Goal: Transaction & Acquisition: Purchase product/service

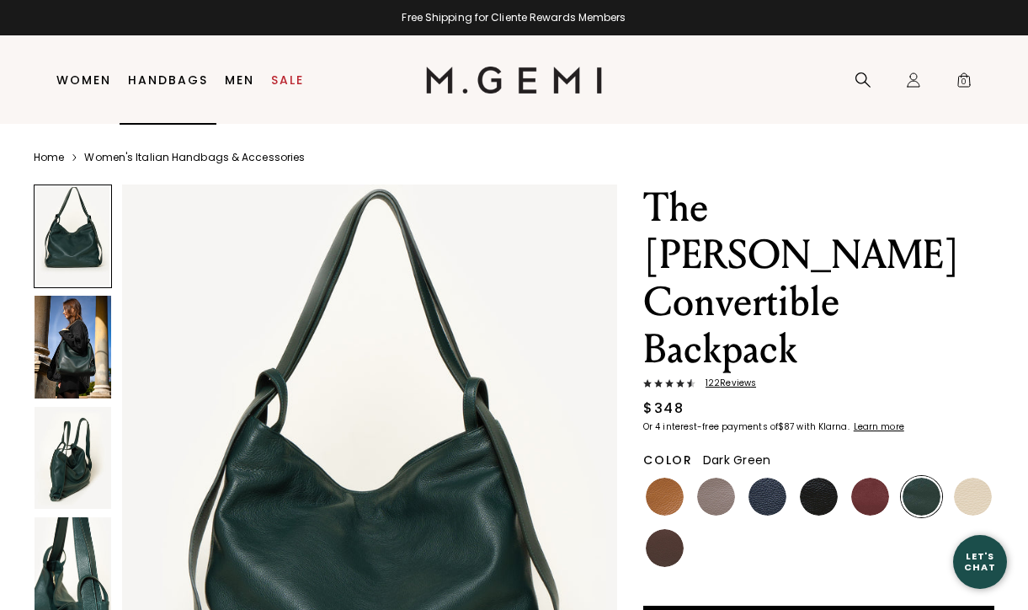
click at [176, 77] on link "Handbags" at bounding box center [168, 79] width 80 height 13
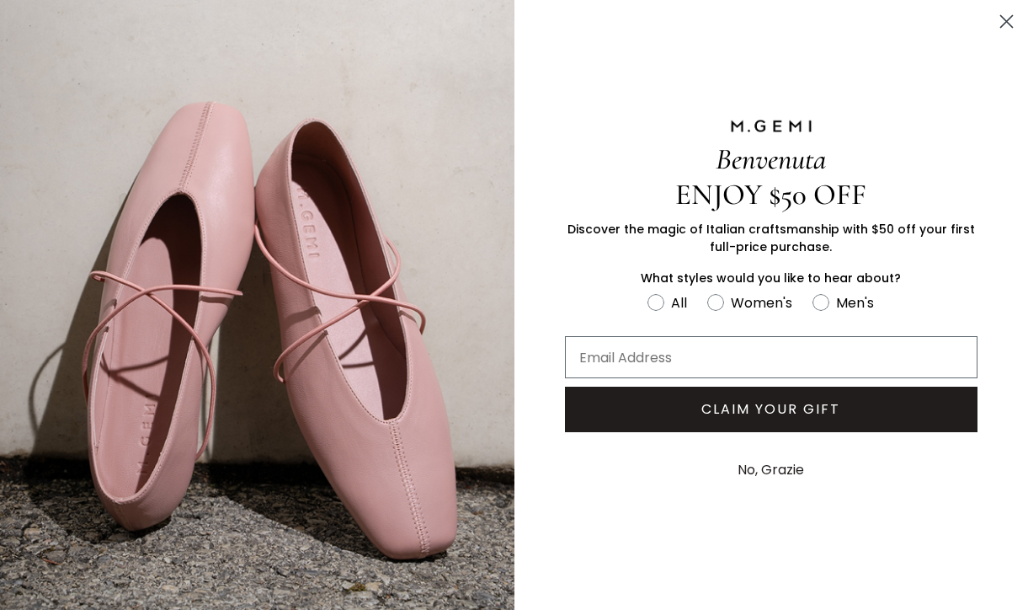
click at [1001, 27] on circle "Close dialog" at bounding box center [1007, 22] width 28 height 28
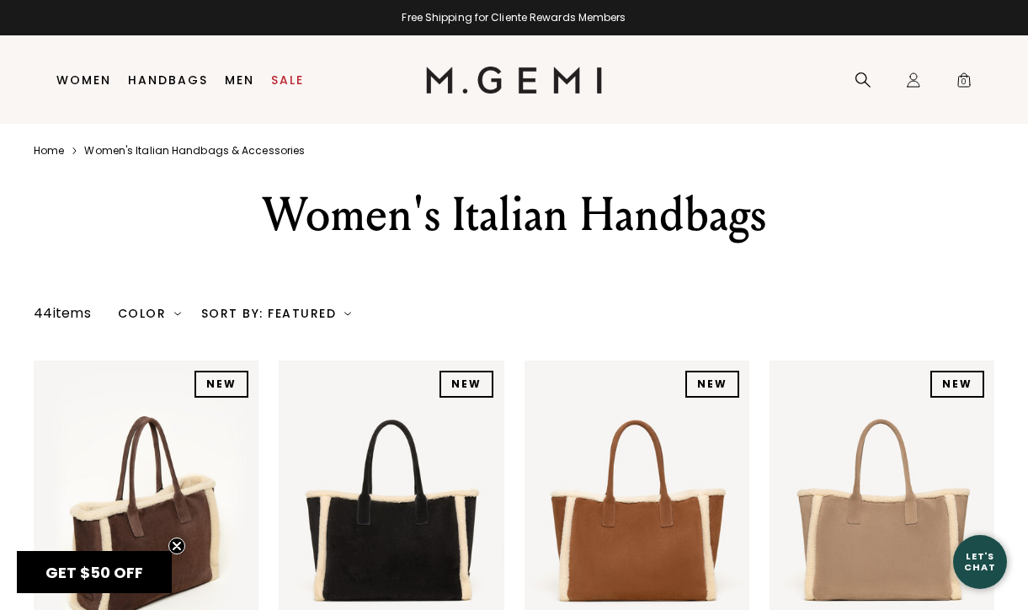
click at [157, 310] on div "Color" at bounding box center [149, 313] width 63 height 13
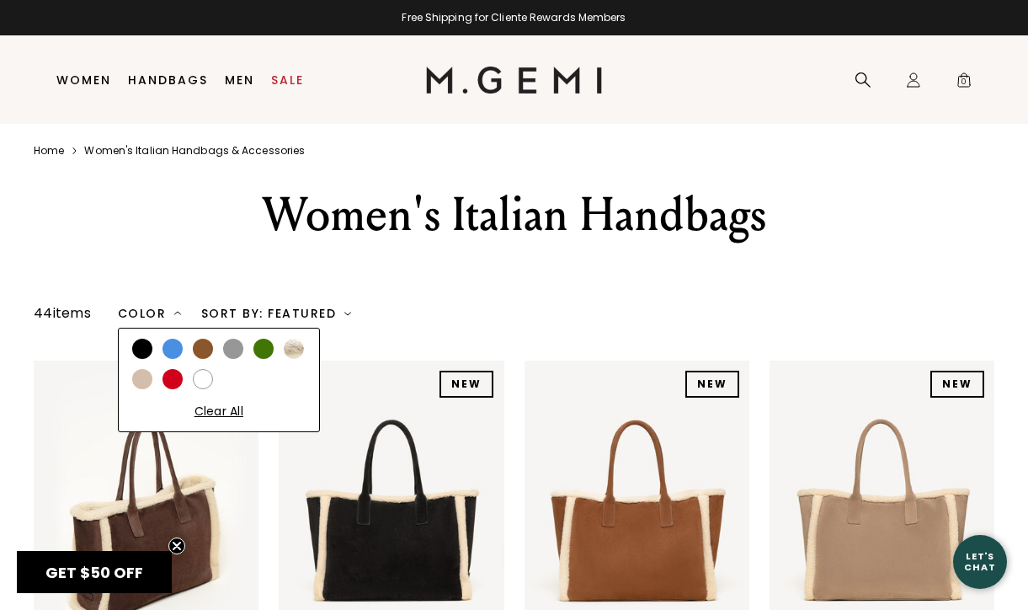
click at [136, 352] on div at bounding box center [142, 349] width 20 height 20
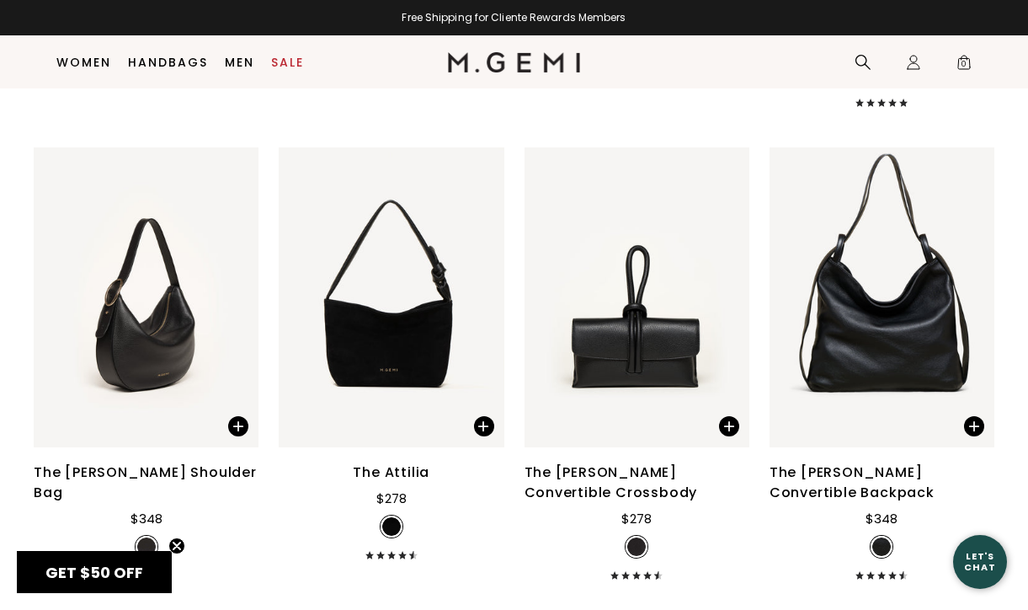
scroll to position [680, 0]
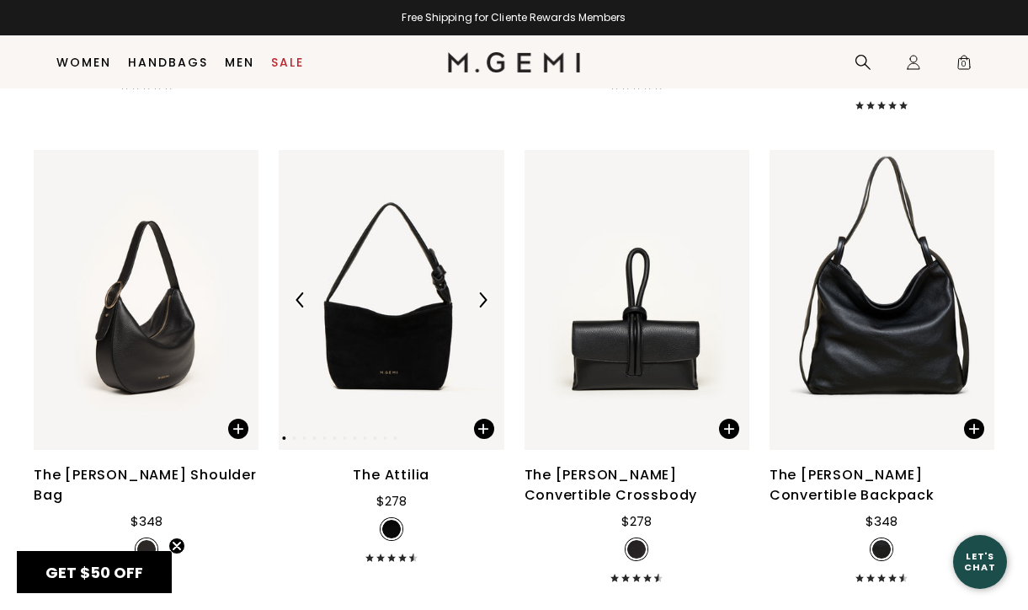
click at [373, 363] on img at bounding box center [391, 300] width 225 height 300
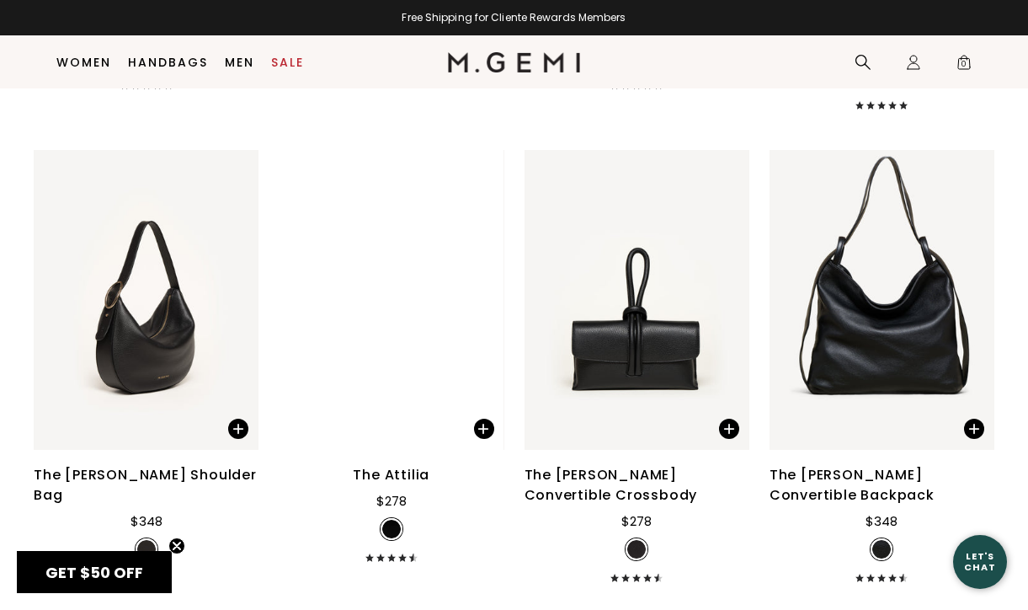
click at [393, 476] on div "The Attilia" at bounding box center [391, 475] width 77 height 20
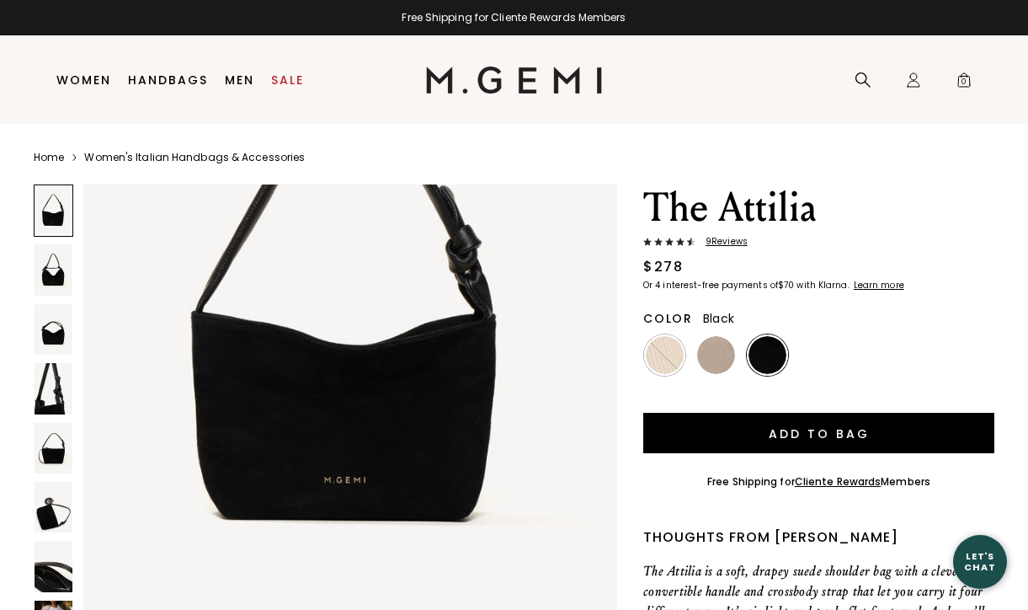
click at [51, 448] on img at bounding box center [54, 448] width 38 height 51
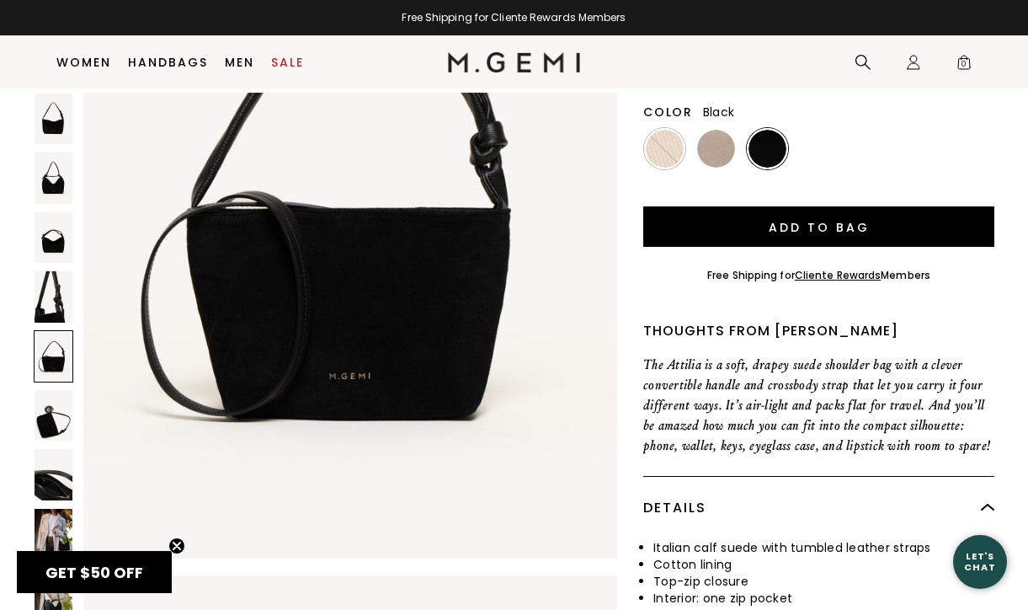
scroll to position [3164, 0]
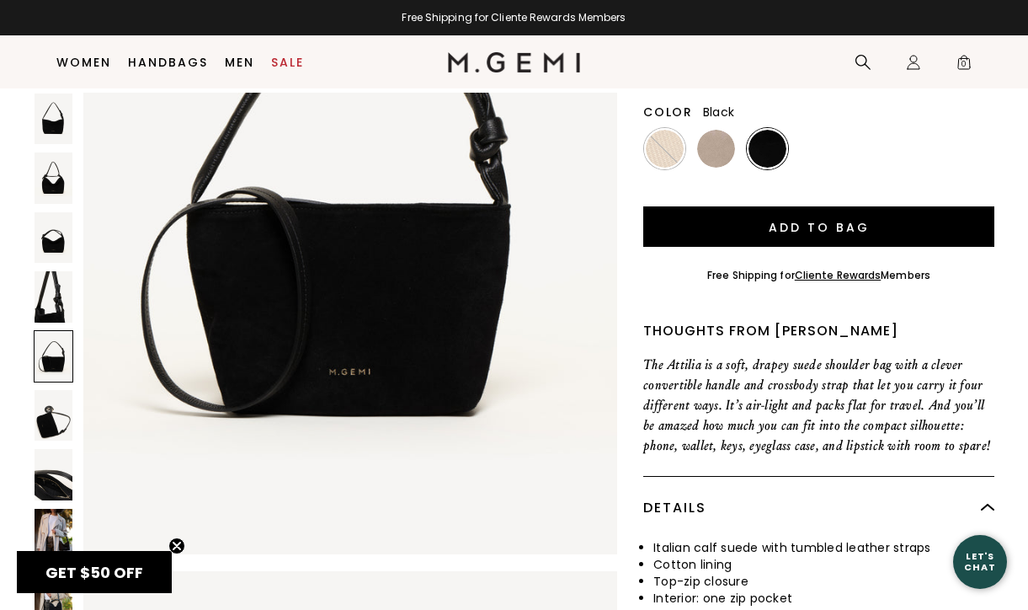
click at [61, 478] on img at bounding box center [54, 474] width 38 height 51
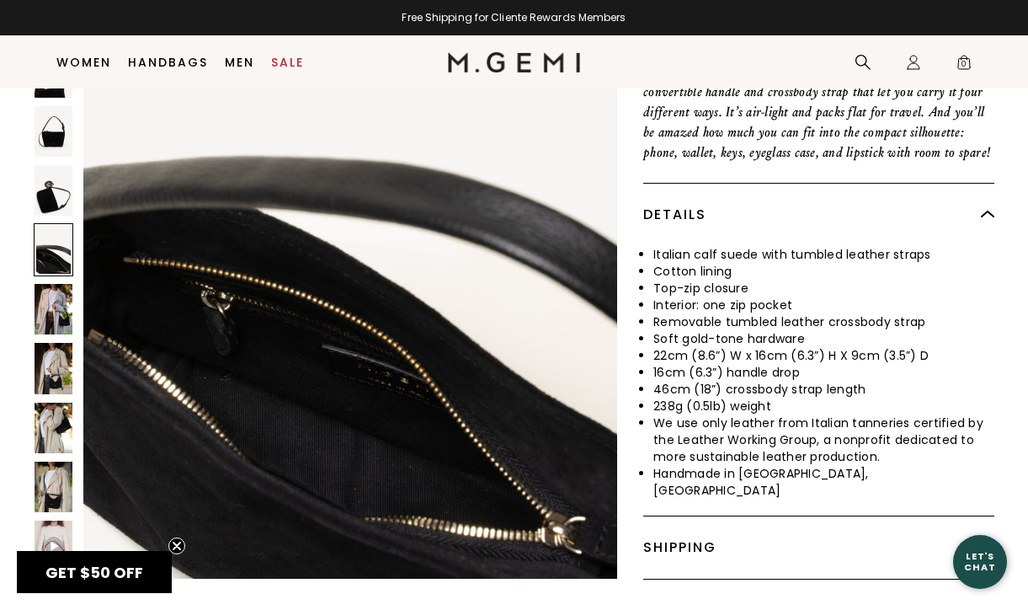
scroll to position [467, 0]
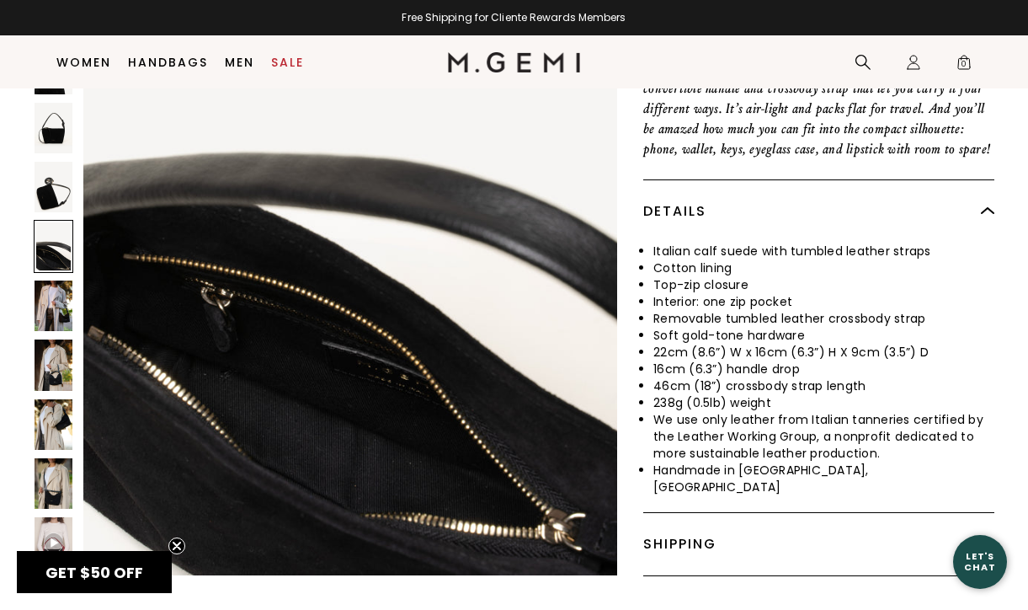
click at [52, 469] on img at bounding box center [54, 483] width 38 height 51
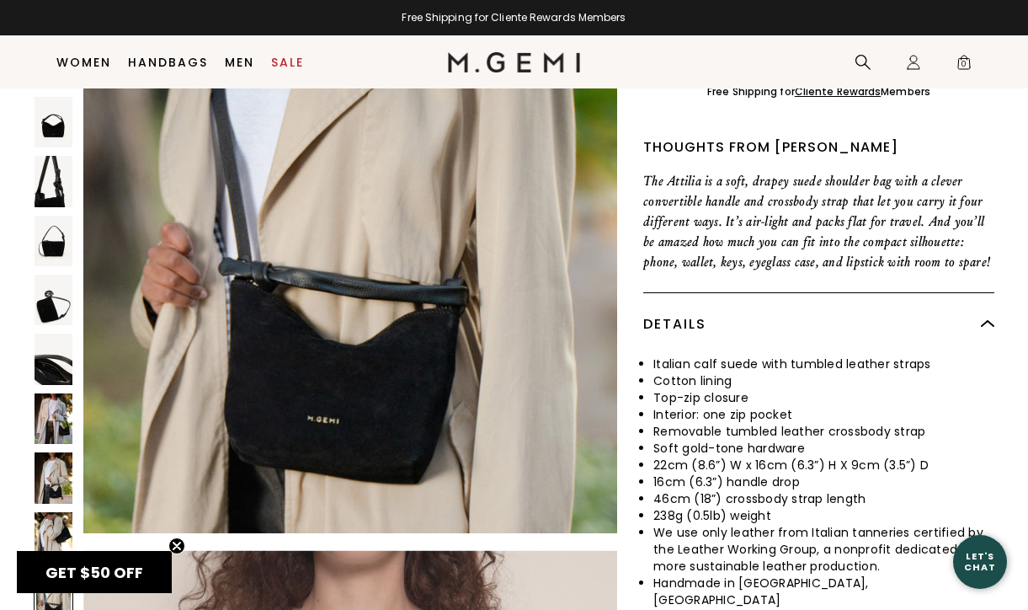
scroll to position [357, 0]
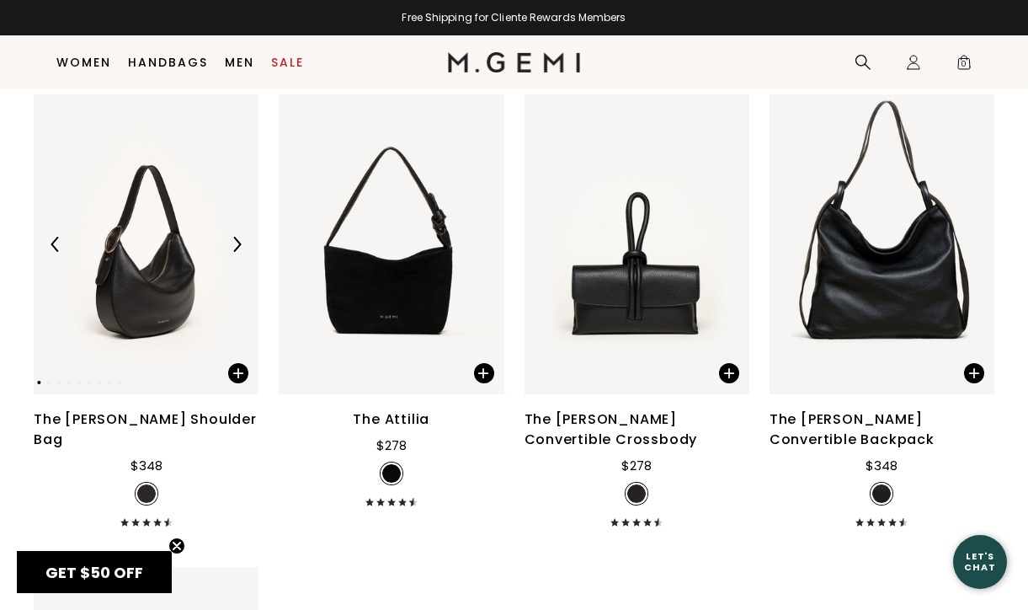
click at [141, 280] on img at bounding box center [146, 244] width 225 height 300
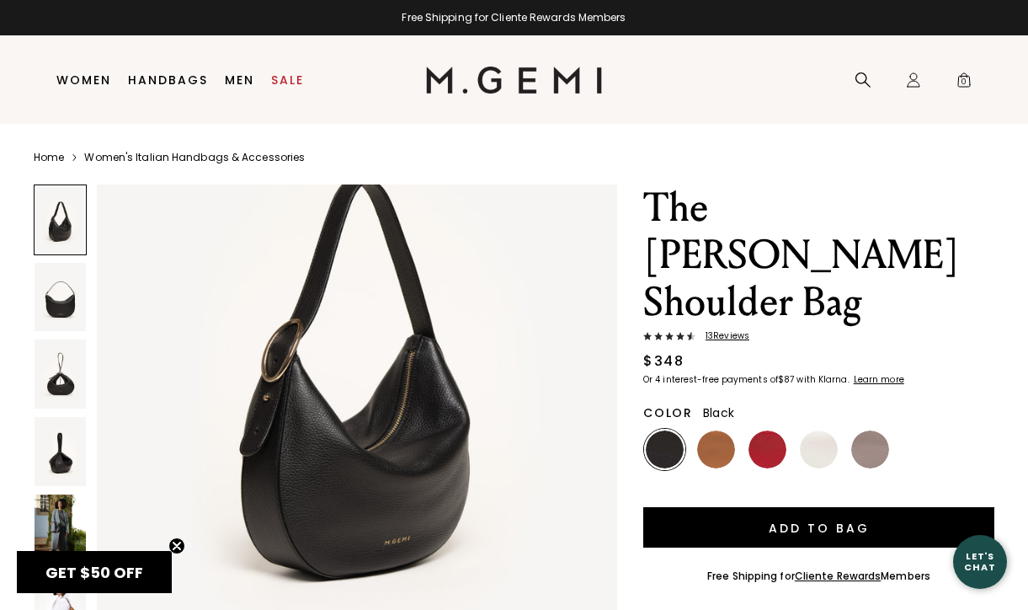
scroll to position [171, 0]
